Goal: Transaction & Acquisition: Book appointment/travel/reservation

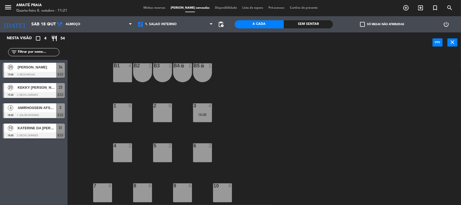
click at [404, 72] on div "B1 4 B2 1 B3 1 B4 lock 1 B5 lock 1 1 6 2 6 3 4 16:00 4 2 5 2 6 2 7 6 8 6 9 6 10…" at bounding box center [266, 129] width 389 height 152
click at [99, 45] on div "power_input close" at bounding box center [250, 42] width 365 height 21
click at [97, 85] on div "B1 4 B2 1 B3 1 B4 lock 1 B5 lock 1 1 6 2 6 3 4 16:00 4 2 5 2 6 2 7 6 8 6 9 6 10…" at bounding box center [266, 129] width 389 height 152
click at [35, 26] on input "Sáb 18 out" at bounding box center [57, 24] width 57 height 11
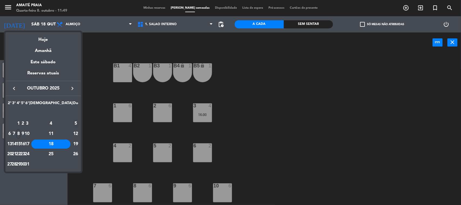
click at [73, 122] on div "5" at bounding box center [75, 123] width 5 height 9
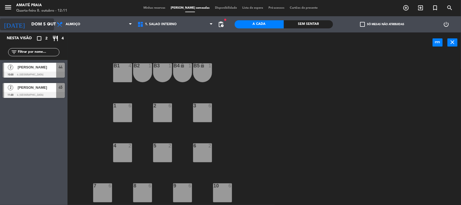
click at [34, 19] on input "Dom 5 out" at bounding box center [57, 24] width 57 height 11
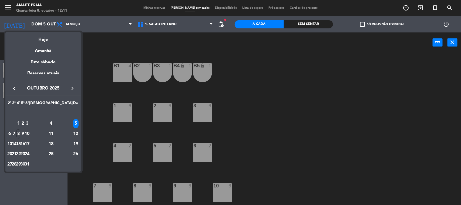
click at [109, 90] on div at bounding box center [230, 102] width 461 height 205
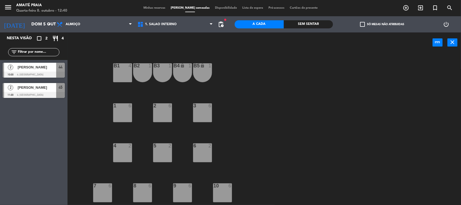
drag, startPoint x: 314, startPoint y: 64, endPoint x: 309, endPoint y: 54, distance: 11.0
click at [314, 63] on div "B1 4 B2 1 B3 1 B4 lock 1 B5 lock 1 1 6 2 6 3 6 4 2 5 2 6 2 7 6 8 6 9 6 10 6 11 …" at bounding box center [266, 129] width 389 height 152
click at [336, 77] on div "B1 4 B2 1 B3 1 B4 lock 1 B5 lock 1 1 6 2 6 3 6 4 2 5 2 6 2 7 6 8 6 9 6 10 6 11 …" at bounding box center [266, 129] width 389 height 152
click at [29, 21] on input "Dom 5 out" at bounding box center [57, 24] width 57 height 11
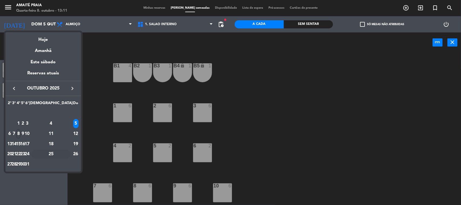
click at [64, 152] on div "25" at bounding box center [50, 153] width 39 height 9
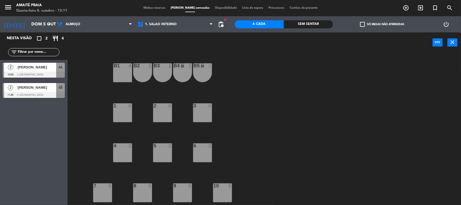
type input "Sáb 25 out"
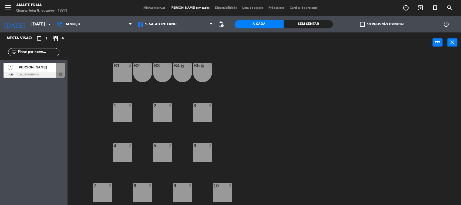
scroll to position [68, 0]
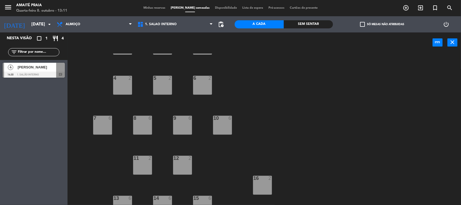
click at [223, 127] on div "10 6" at bounding box center [222, 125] width 19 height 19
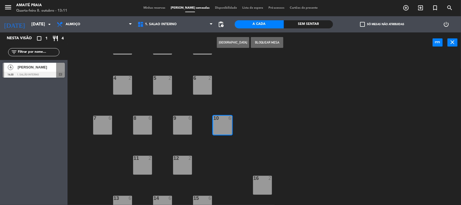
click at [241, 43] on button "Criar Reserva" at bounding box center [233, 42] width 32 height 11
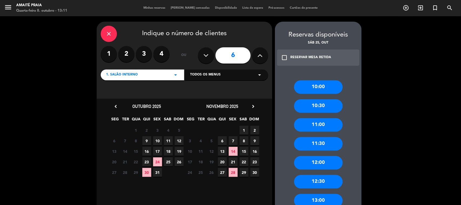
click at [255, 53] on button at bounding box center [260, 55] width 16 height 16
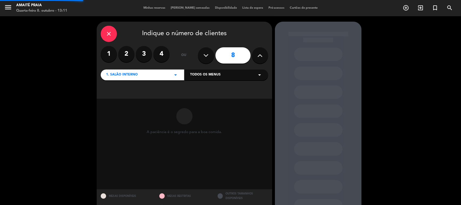
click at [255, 53] on button at bounding box center [260, 55] width 16 height 16
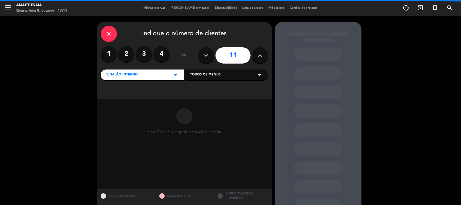
click at [255, 53] on button at bounding box center [260, 55] width 16 height 16
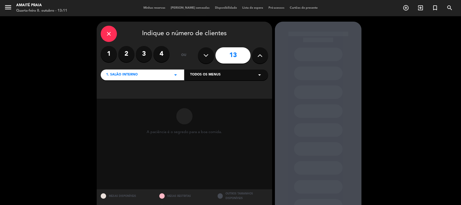
click at [255, 53] on button at bounding box center [260, 55] width 16 height 16
click at [255, 54] on button at bounding box center [260, 55] width 16 height 16
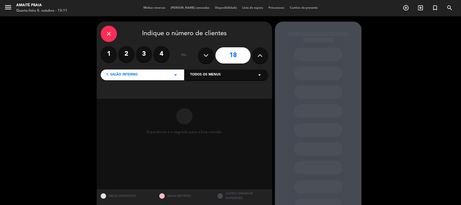
click at [255, 54] on button at bounding box center [260, 55] width 16 height 16
type input "20"
click at [255, 55] on button at bounding box center [260, 55] width 16 height 16
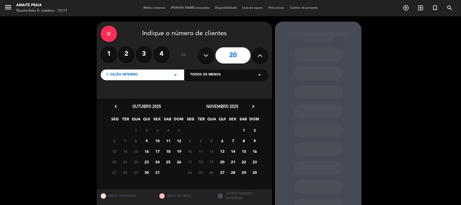
click at [241, 56] on input "20" at bounding box center [233, 55] width 35 height 16
click at [263, 60] on button at bounding box center [260, 55] width 16 height 16
click at [262, 57] on icon at bounding box center [260, 55] width 5 height 8
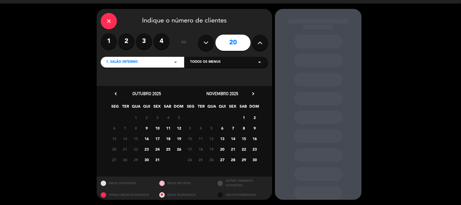
click at [167, 147] on span "25" at bounding box center [168, 148] width 9 height 9
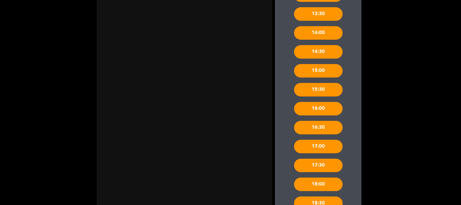
scroll to position [296, 0]
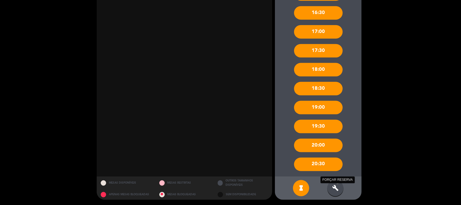
click at [335, 189] on icon "build" at bounding box center [335, 188] width 6 height 6
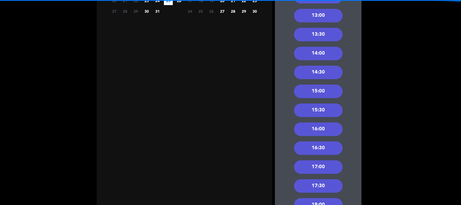
scroll to position [26, 0]
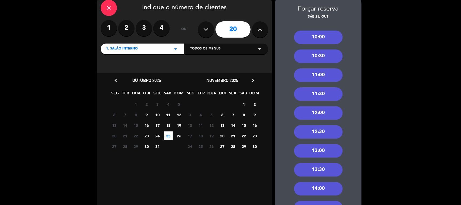
click at [312, 90] on div "11:30" at bounding box center [318, 94] width 49 height 14
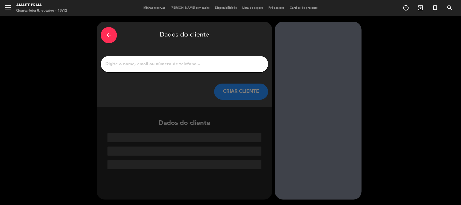
scroll to position [0, 0]
click at [228, 63] on input "1" at bounding box center [184, 64] width 159 height 8
type input "b"
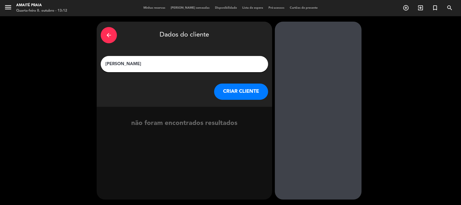
type input "BRUNO ARAÚJO"
click at [261, 90] on button "CRIAR CLIENTE" at bounding box center [241, 91] width 54 height 16
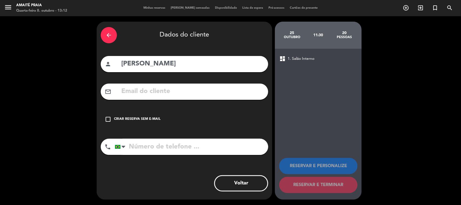
click at [230, 81] on div "arrow_back Dados do cliente person BRUNO ARAÚJO mail_outline check_box_outline_…" at bounding box center [185, 111] width 176 height 178
click at [229, 86] on input "text" at bounding box center [192, 91] width 143 height 11
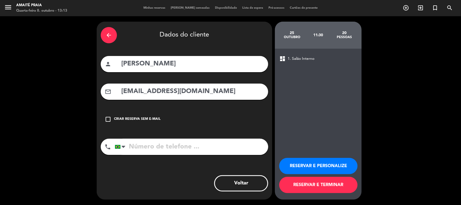
type input "brunoaraujops@icloud.com"
click at [206, 156] on div "phone United States +1 United Kingdom +44 Peru (Perú) +51 Argentina +54 Brazil …" at bounding box center [184, 149] width 167 height 20
click at [203, 149] on input "tel" at bounding box center [191, 147] width 153 height 16
type input "47999905435"
click at [323, 165] on button "RESERVAR E PERSONALIZE" at bounding box center [318, 166] width 78 height 16
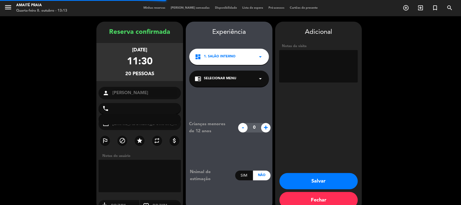
type input "+5547999905435"
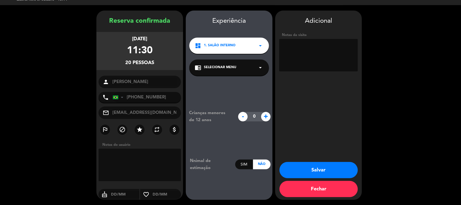
click at [238, 62] on div "chrome_reader_mode Selecionar menu arrow_drop_down" at bounding box center [229, 67] width 80 height 16
drag, startPoint x: 243, startPoint y: 81, endPoint x: 250, endPoint y: 78, distance: 7.6
click at [243, 81] on div "Salão Interno" at bounding box center [229, 82] width 69 height 5
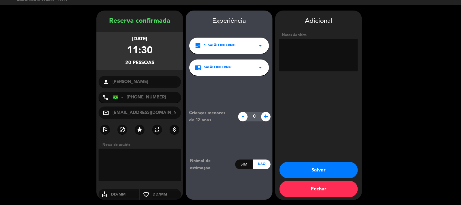
click at [308, 59] on textarea at bounding box center [318, 55] width 79 height 32
type textarea "reserva cliente para 25 pessoas, encontro de carros"
click at [315, 165] on button "Salvar" at bounding box center [319, 170] width 78 height 16
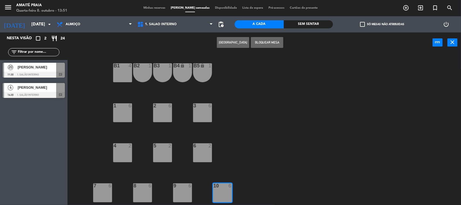
click at [0, 116] on div "Nesta visão crop_square 2 restaurant 24 filter_list 20 BRUNO ARAÚJO 11:30 1. Sa…" at bounding box center [34, 118] width 68 height 172
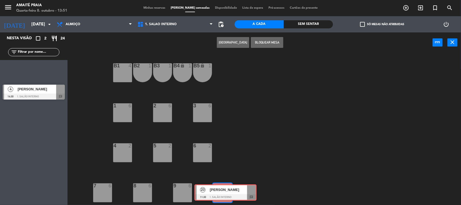
drag, startPoint x: 25, startPoint y: 71, endPoint x: 216, endPoint y: 193, distance: 227.0
click at [216, 193] on div "Nesta visão crop_square 2 restaurant 24 filter_list 20 BRUNO ARAÚJO 11:30 1. Sa…" at bounding box center [230, 118] width 461 height 173
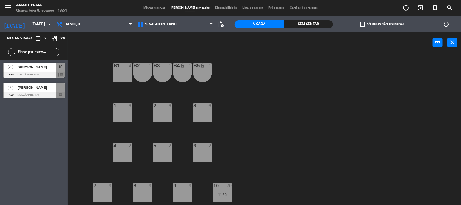
click at [263, 123] on div "B1 4 B2 1 B3 1 B4 lock 1 B5 lock 1 1 6 2 6 3 6 4 2 5 2 6 2 7 6 8 6 9 6 10 20 11…" at bounding box center [266, 129] width 389 height 152
